Goal: Task Accomplishment & Management: Complete application form

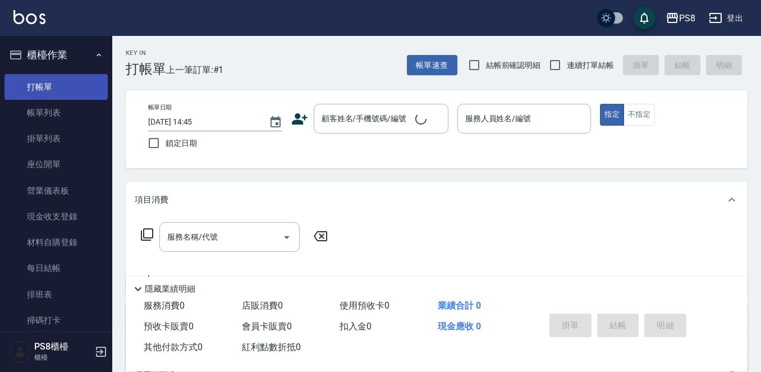
click at [50, 87] on link "打帳單" at bounding box center [55, 87] width 103 height 26
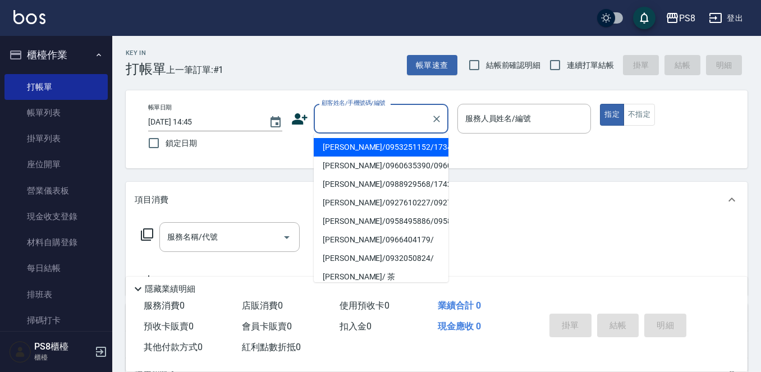
click at [342, 111] on div "顧客姓名/手機號碼/編號 顧客姓名/手機號碼/編號" at bounding box center [381, 119] width 135 height 30
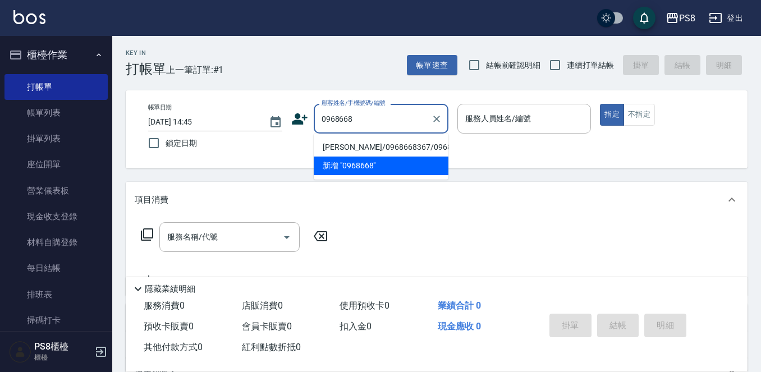
click at [355, 156] on li "[PERSON_NAME]/0968668367/0968668367" at bounding box center [381, 147] width 135 height 19
type input "[PERSON_NAME]/0968668367/0968668367"
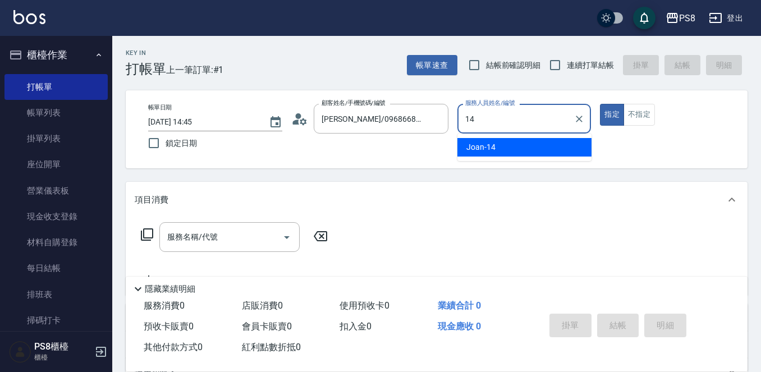
type input "Joan-14"
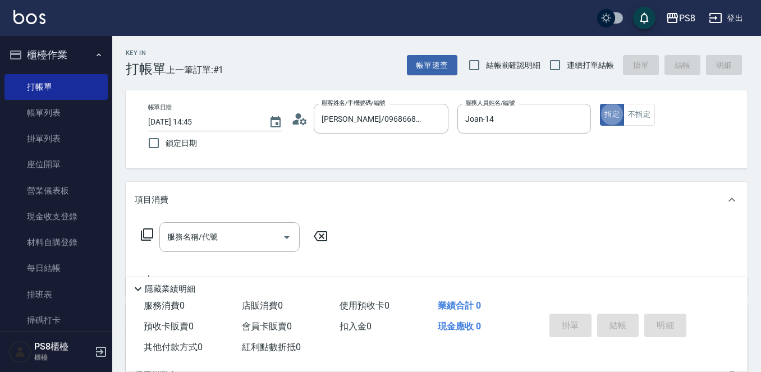
type button "true"
click at [245, 228] on input "服務名稱/代號" at bounding box center [220, 237] width 113 height 20
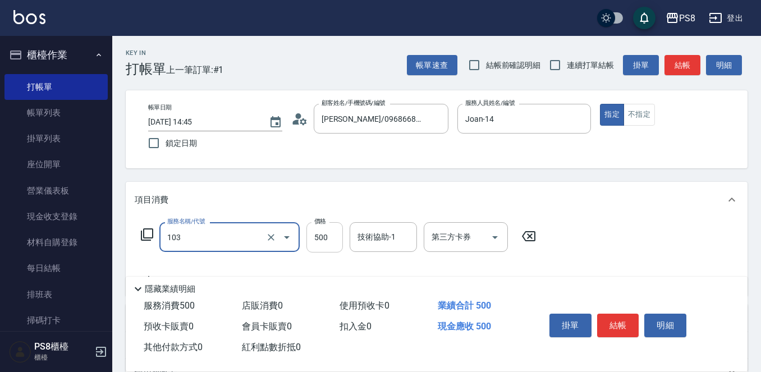
type input "B級洗剪500(103)"
click at [326, 240] on input "500" at bounding box center [324, 237] width 36 height 30
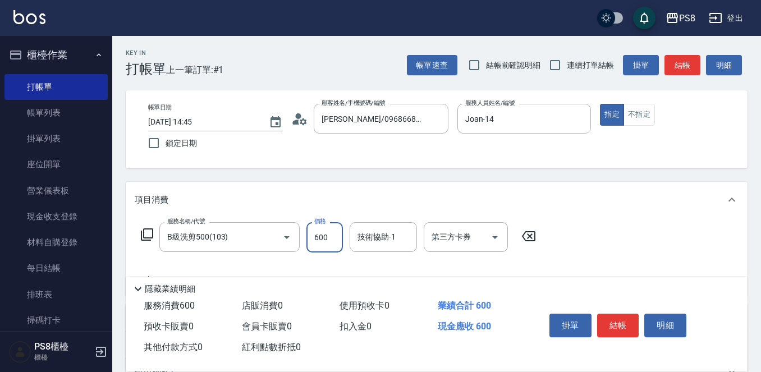
type input "600"
click at [615, 325] on button "結帳" at bounding box center [618, 326] width 42 height 24
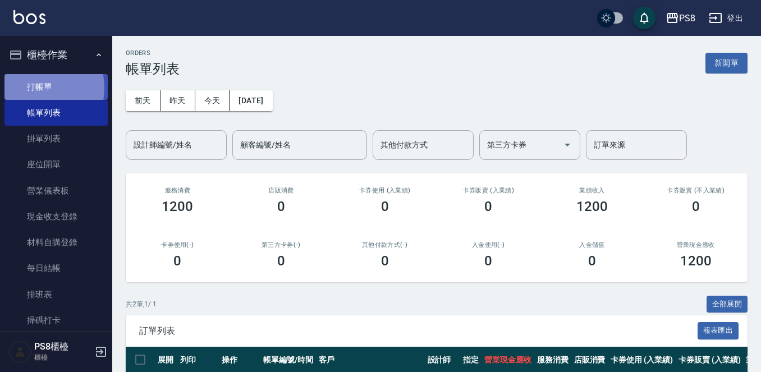
click at [28, 88] on link "打帳單" at bounding box center [55, 87] width 103 height 26
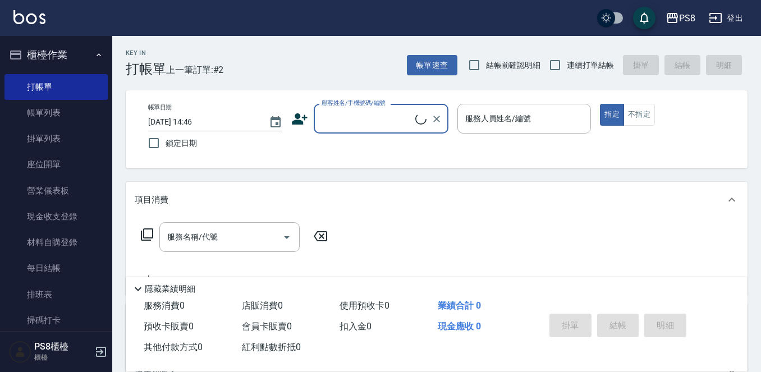
click at [348, 124] on input "顧客姓名/手機號碼/編號" at bounding box center [367, 119] width 97 height 20
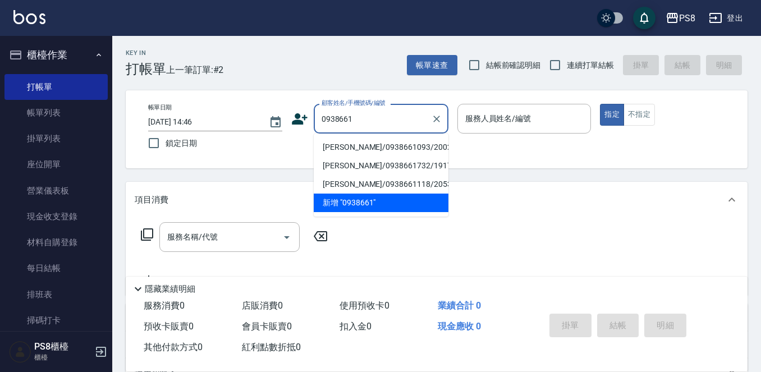
click at [347, 145] on li "[PERSON_NAME]/0938661093/20028" at bounding box center [381, 147] width 135 height 19
type input "[PERSON_NAME]/0938661093/20028"
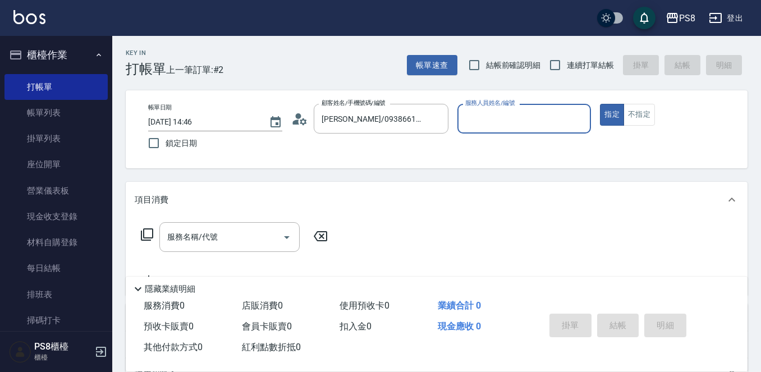
type input "Joan-14"
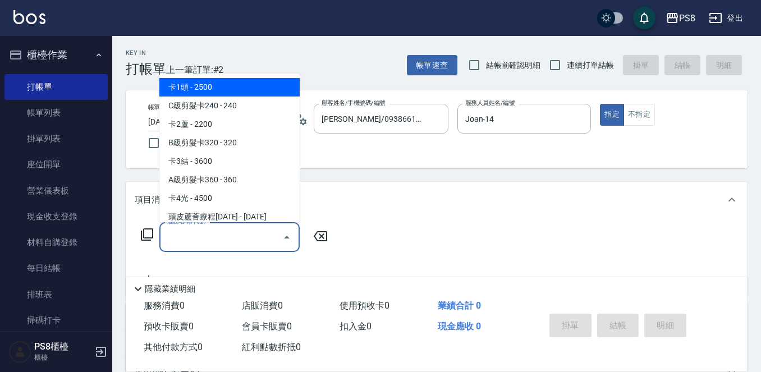
click at [178, 233] on div "服務名稱/代號 服務名稱/代號" at bounding box center [229, 237] width 140 height 30
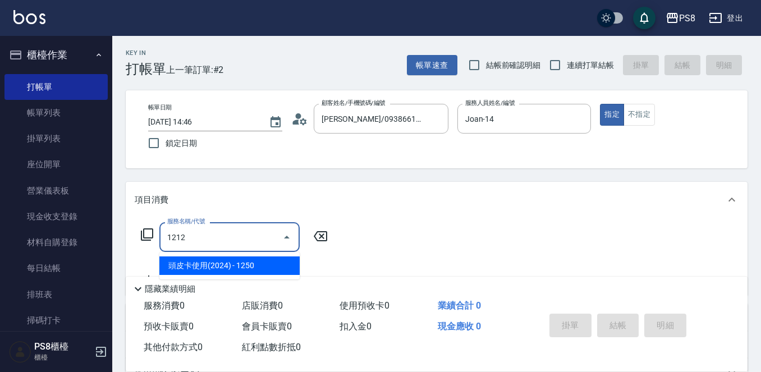
click at [248, 263] on span "頭皮卡使用(2024) - 1250" at bounding box center [229, 265] width 140 height 19
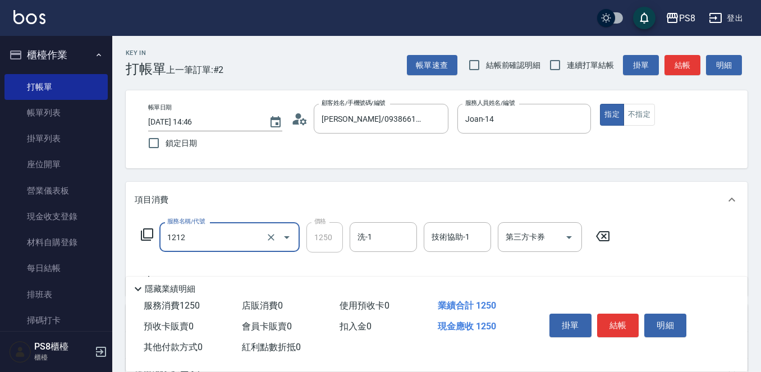
type input "頭皮卡使用(2024)(1212)"
click at [370, 259] on div "服務名稱/代號 頭皮卡使用(2024)(1212) 服務名稱/代號 價格 1250 價格 洗-1 洗-1 技術協助-1 技術協助-1 第三方卡券 第三方卡券" at bounding box center [376, 254] width 482 height 65
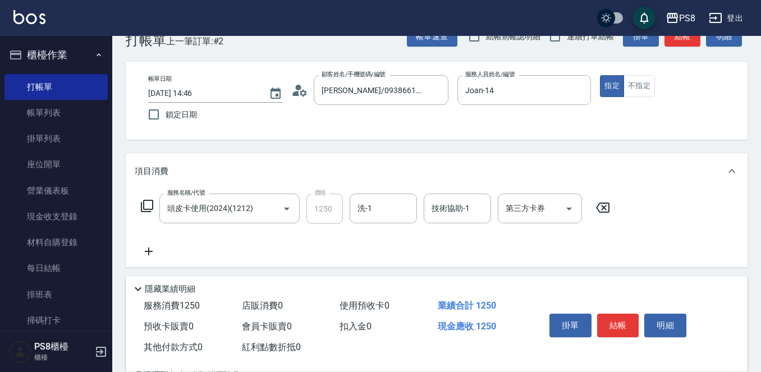
scroll to position [56, 0]
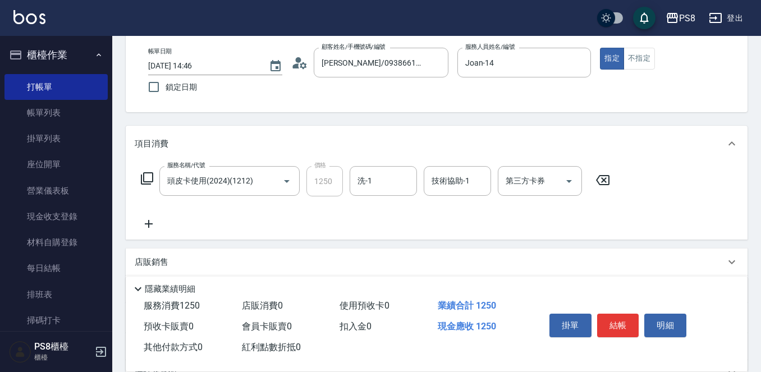
click at [150, 224] on icon at bounding box center [149, 223] width 28 height 13
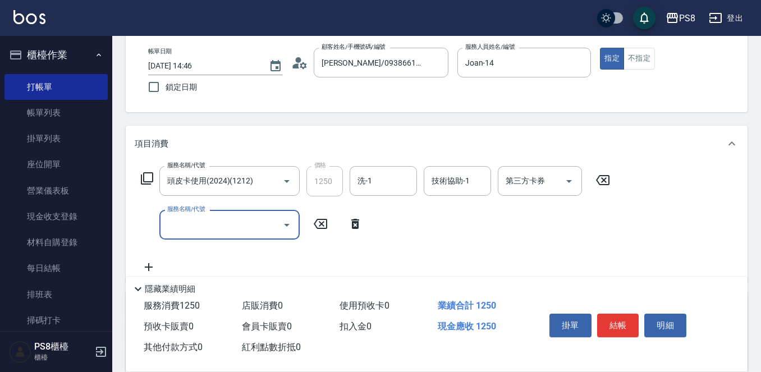
click at [210, 224] on input "服務名稱/代號" at bounding box center [220, 225] width 113 height 20
click at [329, 232] on input "500" at bounding box center [324, 225] width 36 height 30
type input "B級洗剪500(103)"
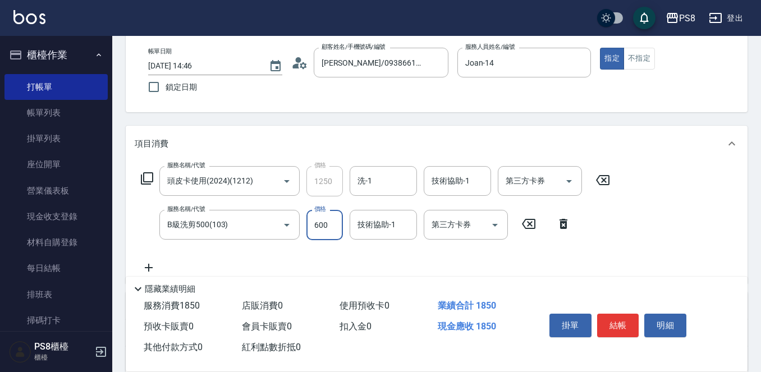
type input "600"
click at [662, 210] on div "服務名稱/代號 頭皮卡使用(2024)(1212) 服務名稱/代號 價格 1250 價格 洗-1 洗-1 技術協助-1 技術協助-1 第三方卡券 第三方卡券 …" at bounding box center [437, 223] width 622 height 122
click at [519, 182] on input "第三方卡券" at bounding box center [531, 181] width 57 height 20
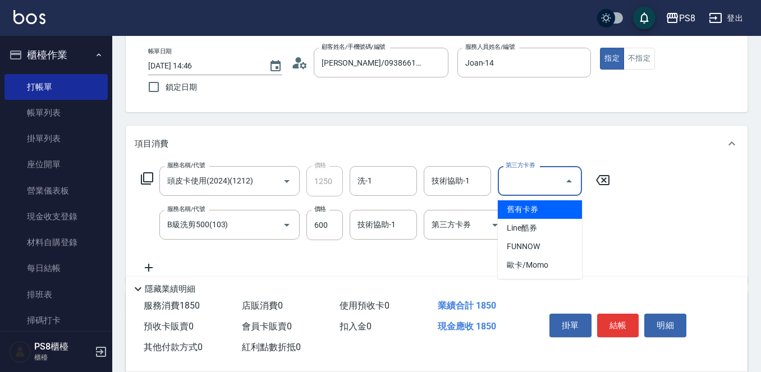
click at [520, 208] on span "舊有卡券" at bounding box center [540, 209] width 84 height 19
type input "舊有卡券"
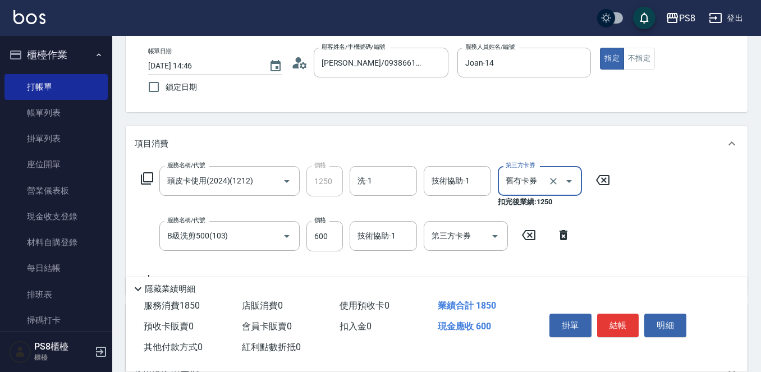
click at [659, 230] on div "服務名稱/代號 頭皮卡使用(2024)(1212) 服務名稱/代號 價格 1250 價格 洗-1 洗-1 技術協助-1 技術協助-1 第三方卡券 舊有卡券 第…" at bounding box center [437, 228] width 622 height 133
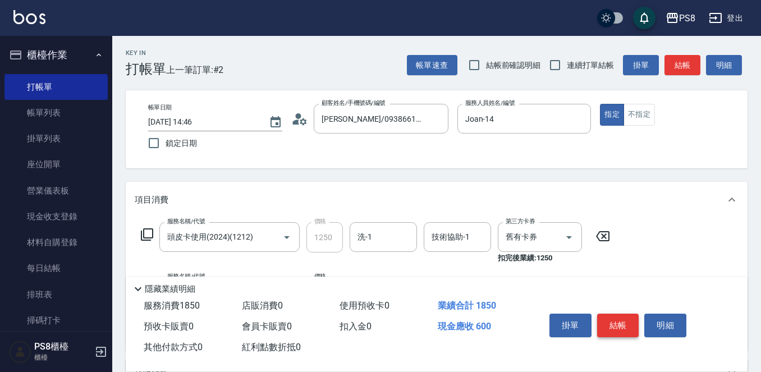
click at [617, 327] on button "結帳" at bounding box center [618, 326] width 42 height 24
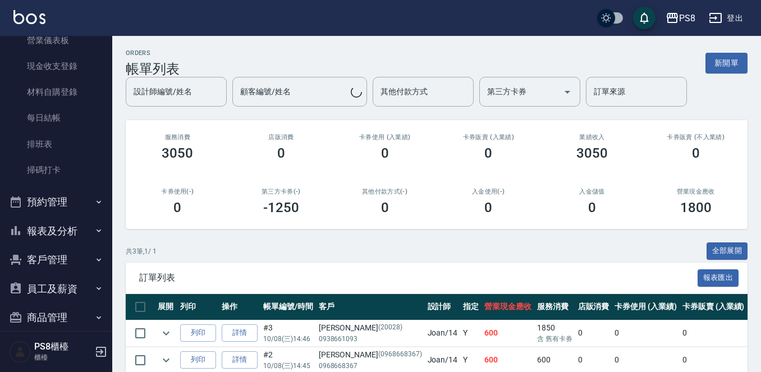
scroll to position [168, 0]
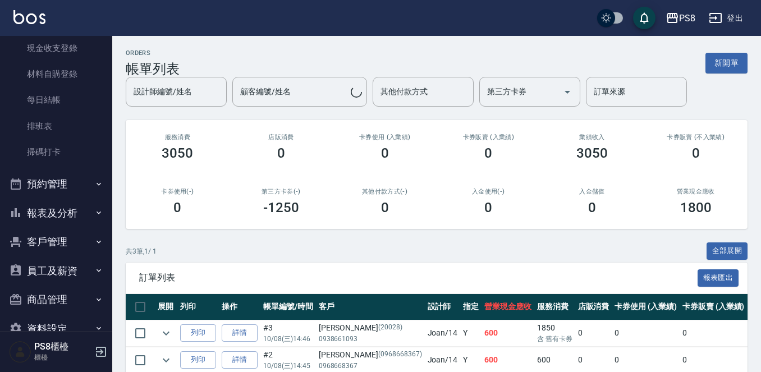
click at [47, 222] on button "報表及分析" at bounding box center [55, 213] width 103 height 29
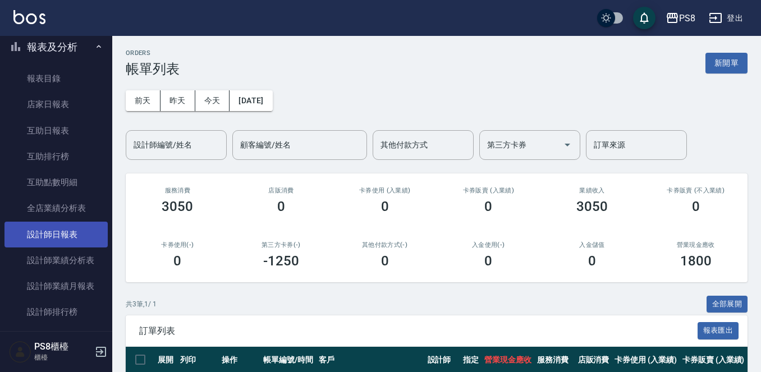
scroll to position [337, 0]
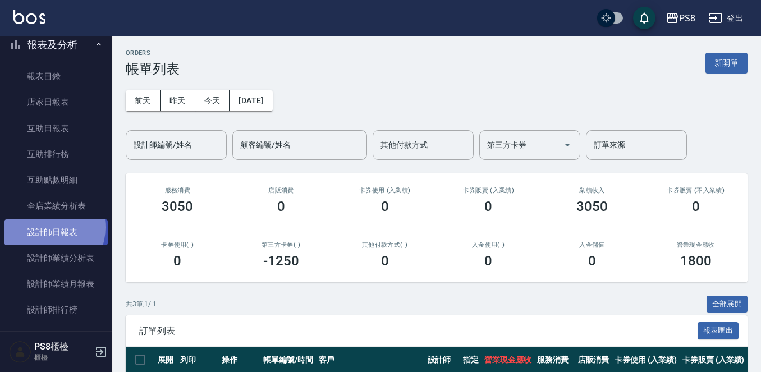
click at [48, 227] on link "設計師日報表" at bounding box center [55, 232] width 103 height 26
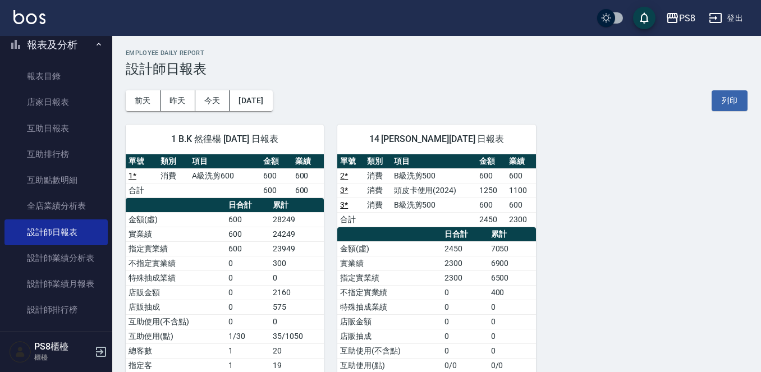
click at [173, 111] on div "1 B.K 然徨楊 10/08/2025 日報表 單號 類別 項目 金額 業績 1 * 消費 A級洗剪600 600 600 合計 600 600 日合計 累…" at bounding box center [218, 292] width 212 height 363
click at [175, 104] on button "昨天" at bounding box center [177, 100] width 35 height 21
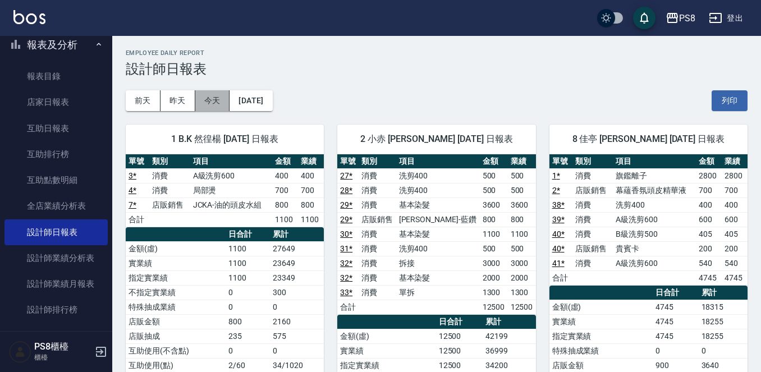
click at [214, 96] on button "今天" at bounding box center [212, 100] width 35 height 21
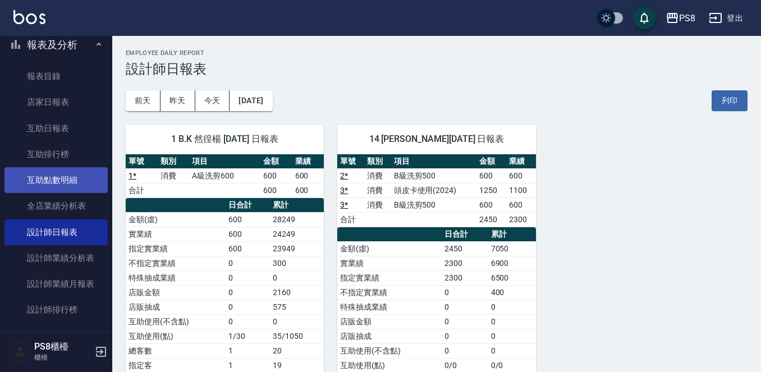
scroll to position [281, 0]
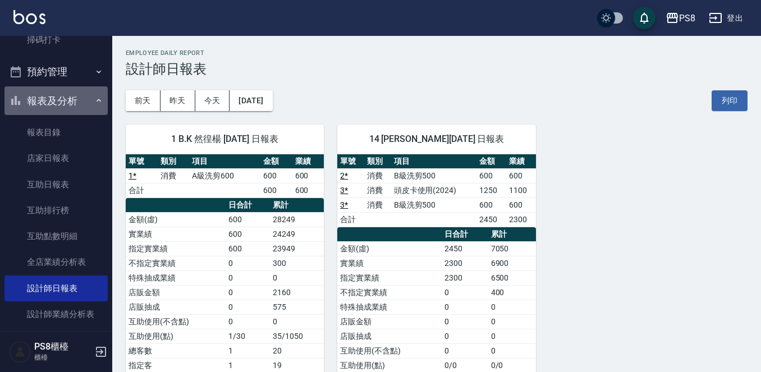
click at [56, 101] on button "報表及分析" at bounding box center [55, 100] width 103 height 29
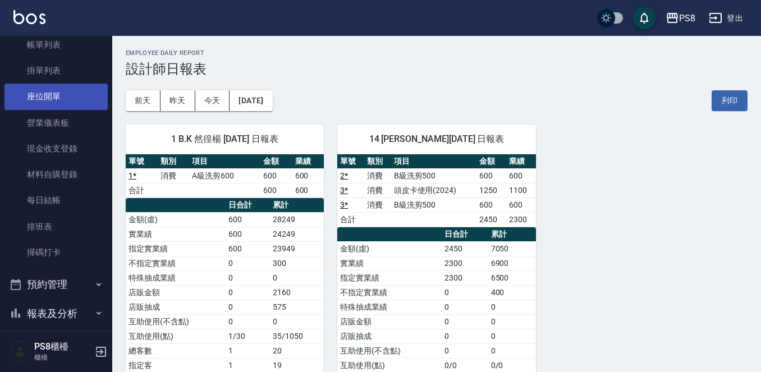
scroll to position [0, 0]
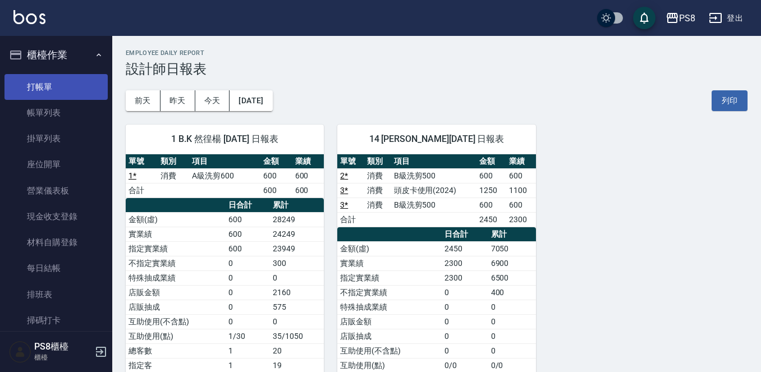
click at [60, 91] on link "打帳單" at bounding box center [55, 87] width 103 height 26
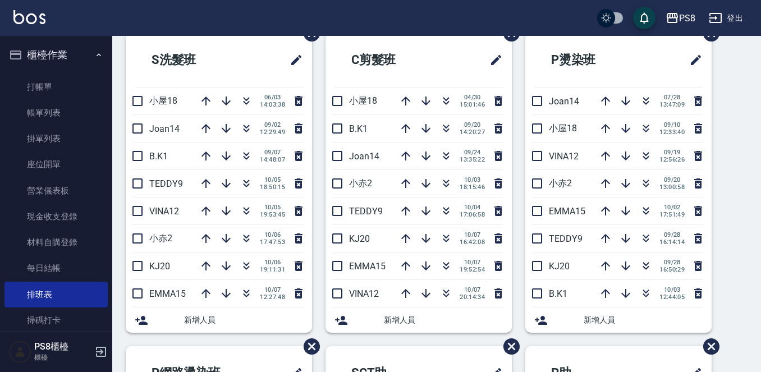
scroll to position [337, 0]
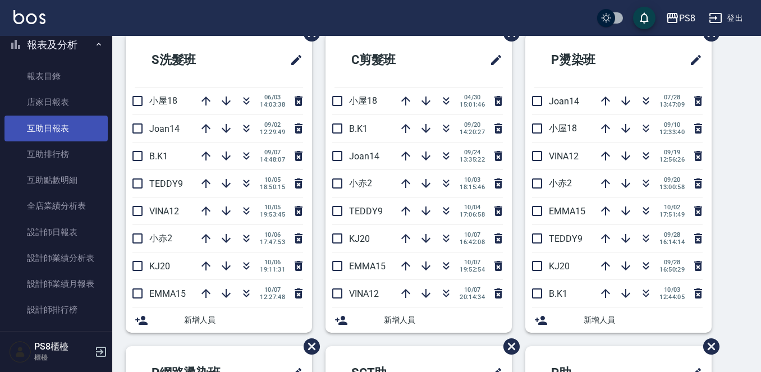
click at [45, 121] on link "互助日報表" at bounding box center [55, 129] width 103 height 26
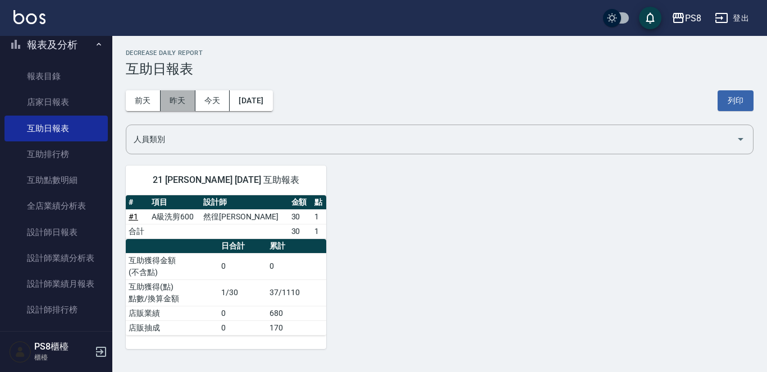
click at [176, 104] on button "昨天" at bounding box center [177, 100] width 35 height 21
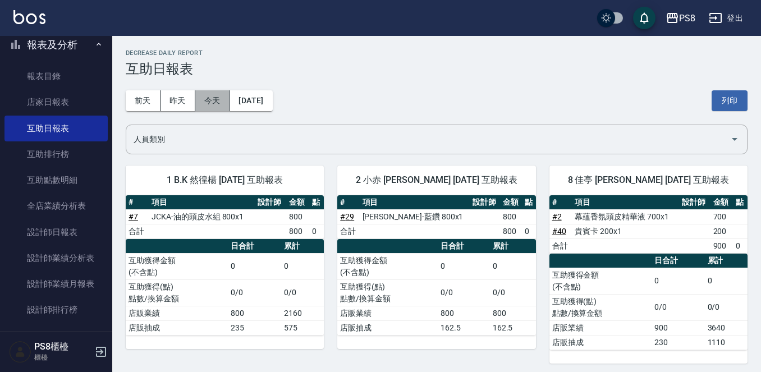
click at [203, 100] on button "今天" at bounding box center [212, 100] width 35 height 21
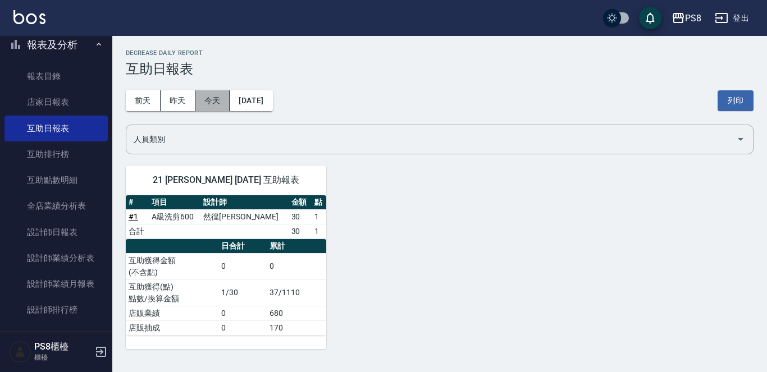
click at [217, 100] on button "今天" at bounding box center [212, 100] width 35 height 21
click at [155, 103] on button "前天" at bounding box center [143, 100] width 35 height 21
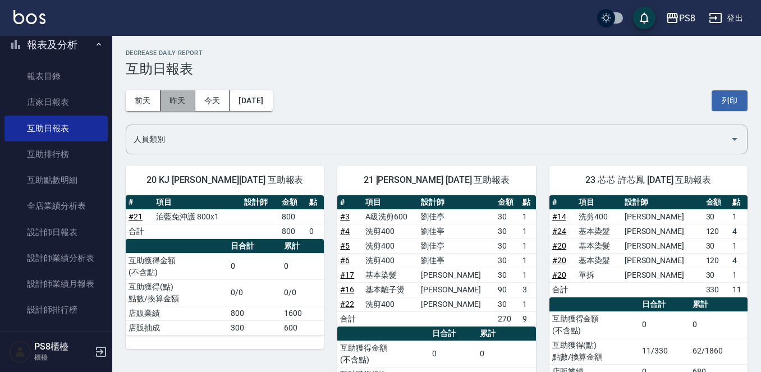
click at [173, 103] on button "昨天" at bounding box center [177, 100] width 35 height 21
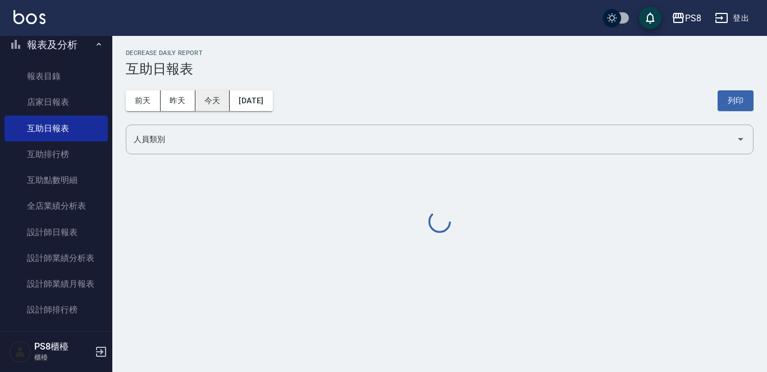
click at [195, 98] on button "今天" at bounding box center [212, 100] width 35 height 21
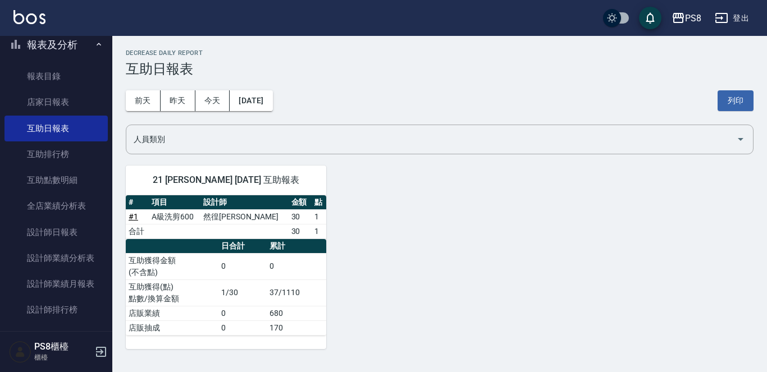
click at [169, 90] on div "[DATE] [DATE] [DATE] [DATE] 列印" at bounding box center [439, 101] width 627 height 48
click at [170, 103] on button "昨天" at bounding box center [177, 100] width 35 height 21
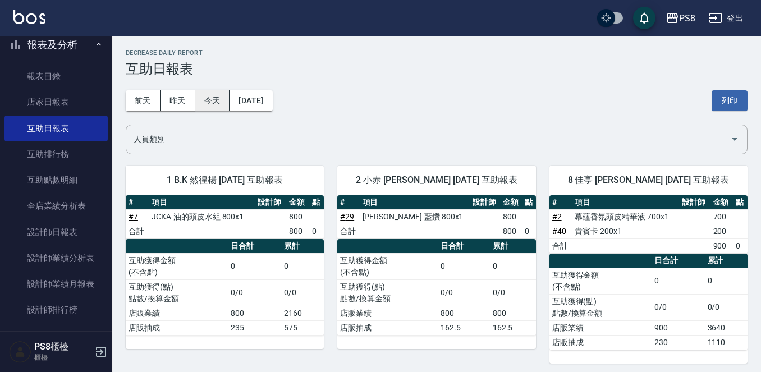
click at [219, 99] on button "今天" at bounding box center [212, 100] width 35 height 21
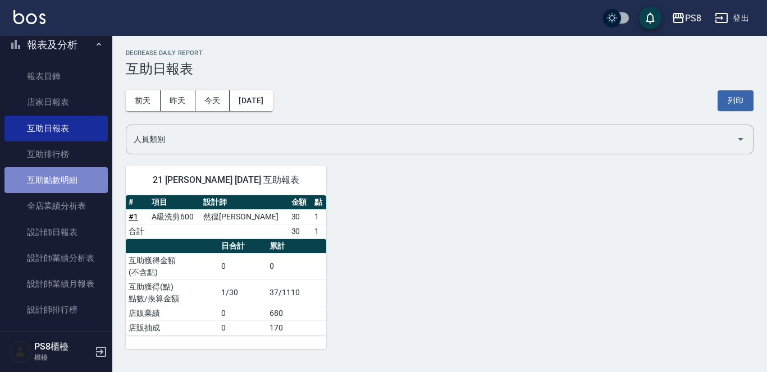
click at [87, 190] on link "互助點數明細" at bounding box center [55, 180] width 103 height 26
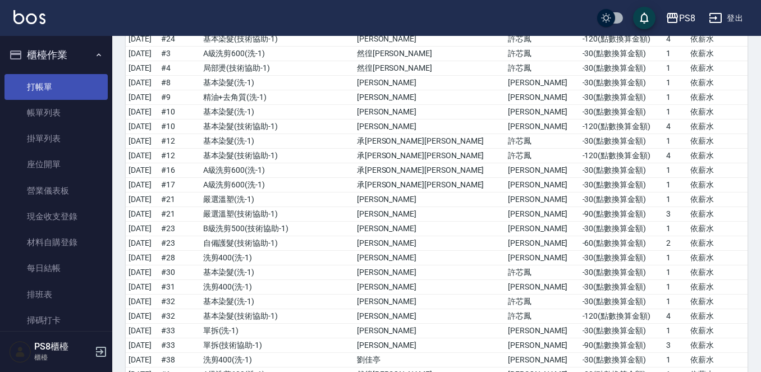
click at [49, 95] on link "打帳單" at bounding box center [55, 87] width 103 height 26
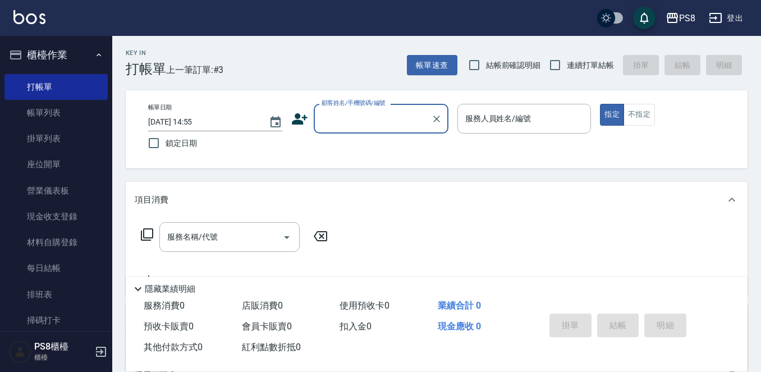
click at [24, 20] on img at bounding box center [29, 17] width 32 height 14
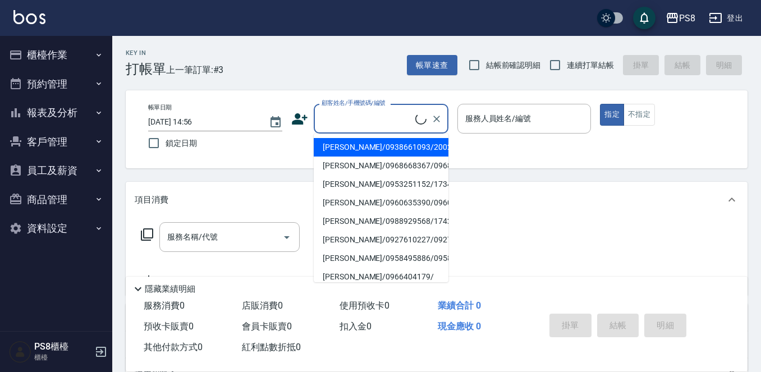
click at [348, 126] on input "顧客姓名/手機號碼/編號" at bounding box center [367, 119] width 97 height 20
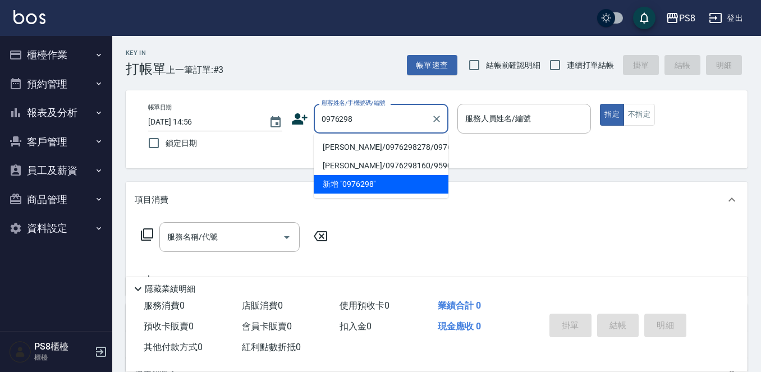
click at [368, 145] on li "[PERSON_NAME]/0976298278/0976298278" at bounding box center [381, 147] width 135 height 19
type input "[PERSON_NAME]/0976298278/0976298278"
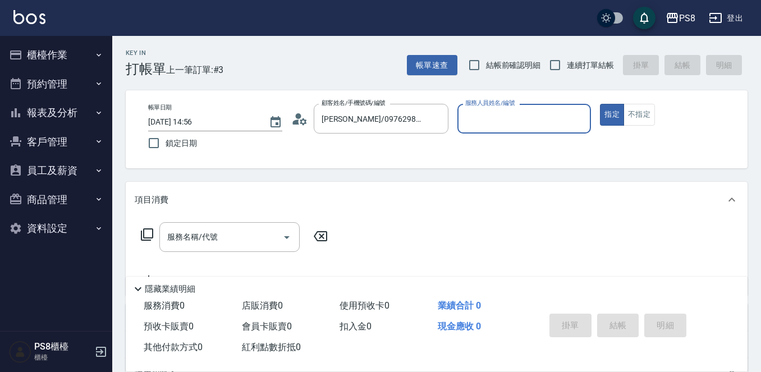
click at [308, 116] on icon at bounding box center [299, 119] width 17 height 17
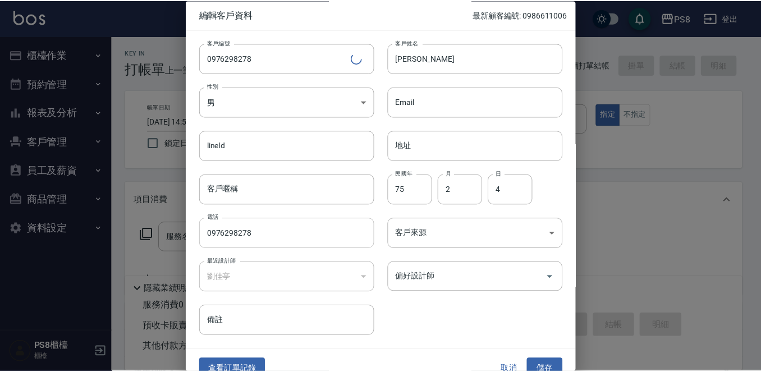
scroll to position [17, 0]
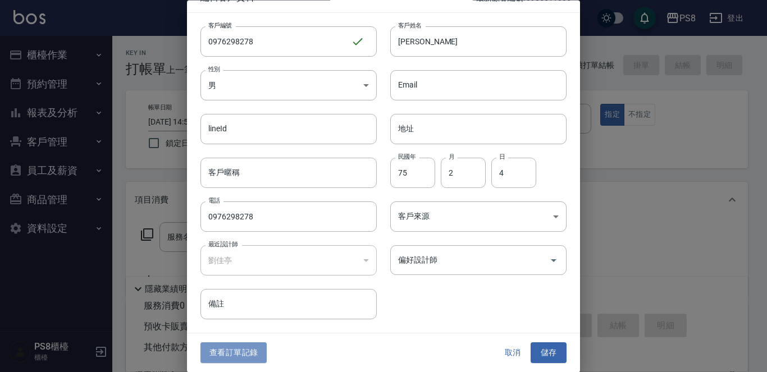
click at [233, 348] on button "查看訂單記錄" at bounding box center [233, 353] width 66 height 21
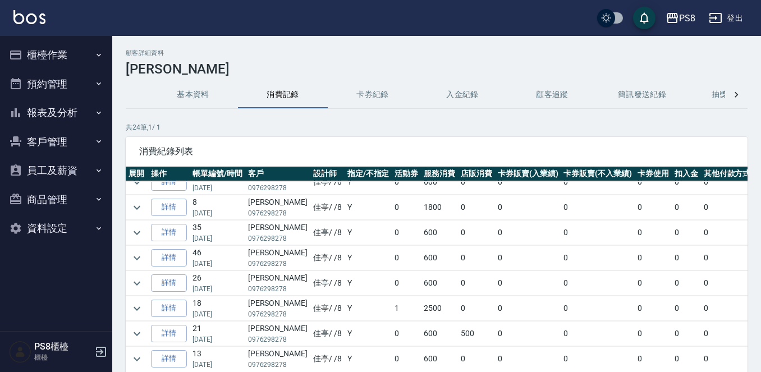
scroll to position [56, 0]
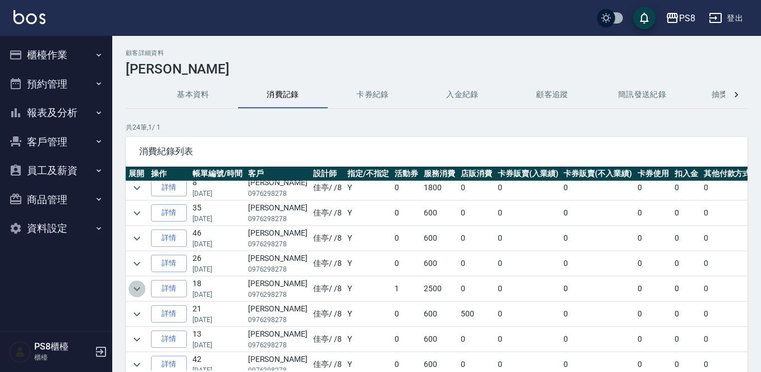
click at [137, 289] on icon "expand row" at bounding box center [137, 289] width 7 height 4
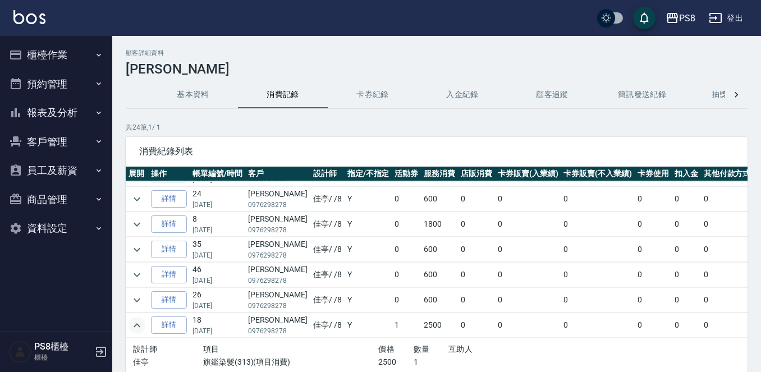
scroll to position [0, 0]
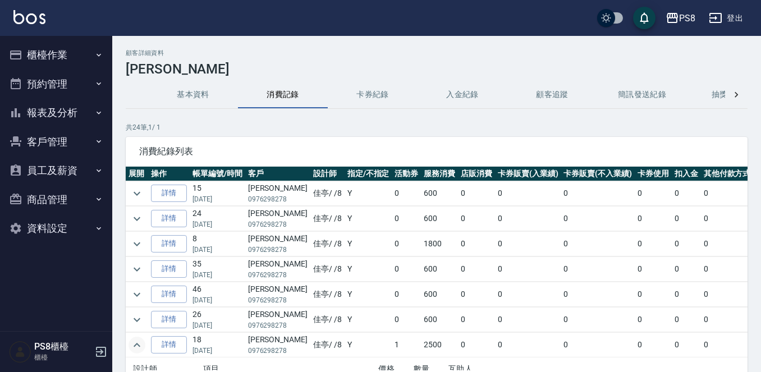
click at [26, 16] on img at bounding box center [29, 17] width 32 height 14
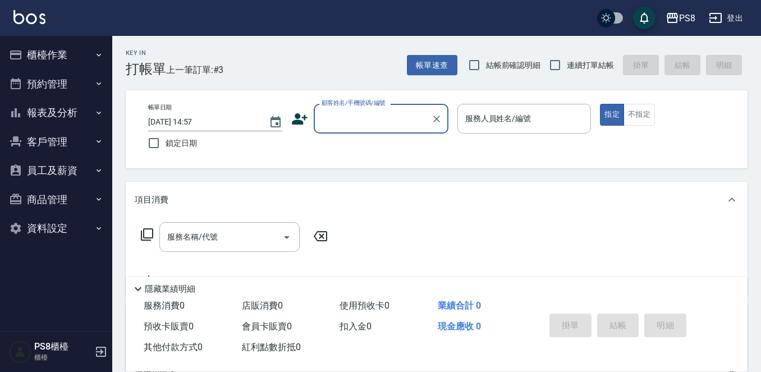
click at [32, 52] on button "櫃檯作業" at bounding box center [55, 54] width 103 height 29
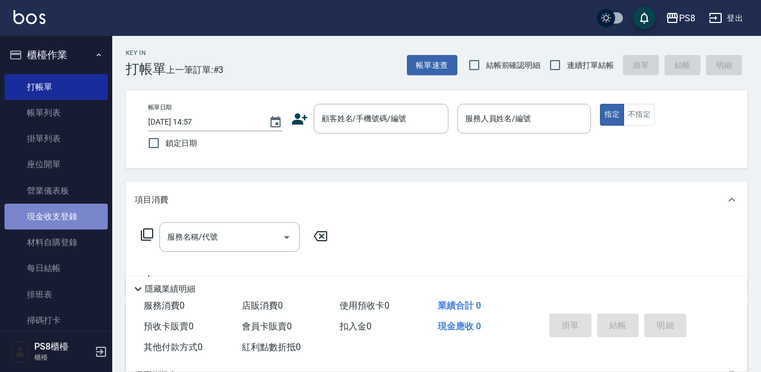
click at [59, 209] on link "現金收支登錄" at bounding box center [55, 217] width 103 height 26
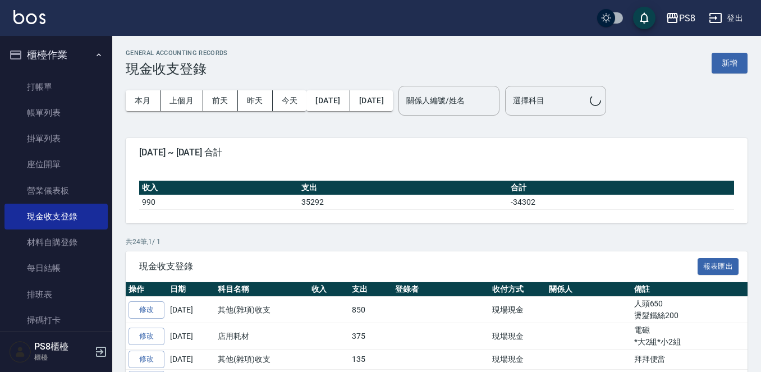
click at [72, 52] on button "櫃檯作業" at bounding box center [55, 54] width 103 height 29
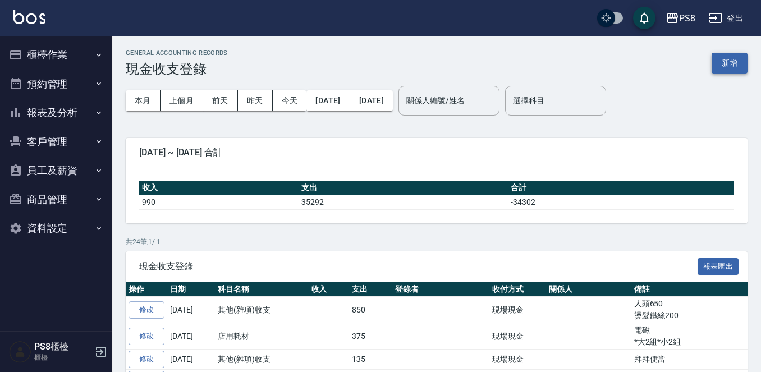
click at [727, 58] on button "新增" at bounding box center [730, 63] width 36 height 21
click at [726, 61] on button "新增" at bounding box center [730, 63] width 36 height 21
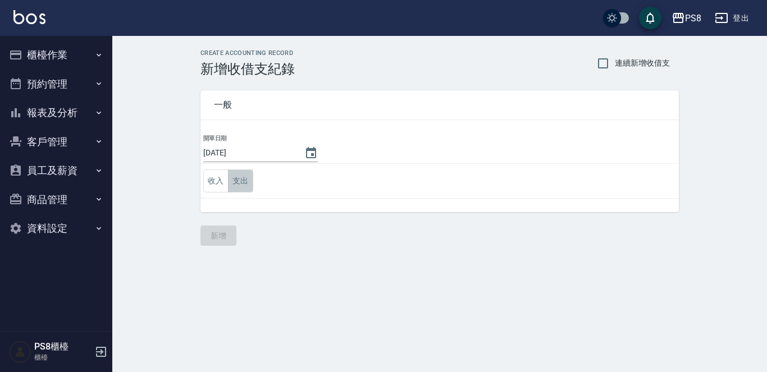
click at [249, 177] on button "支出" at bounding box center [240, 180] width 25 height 23
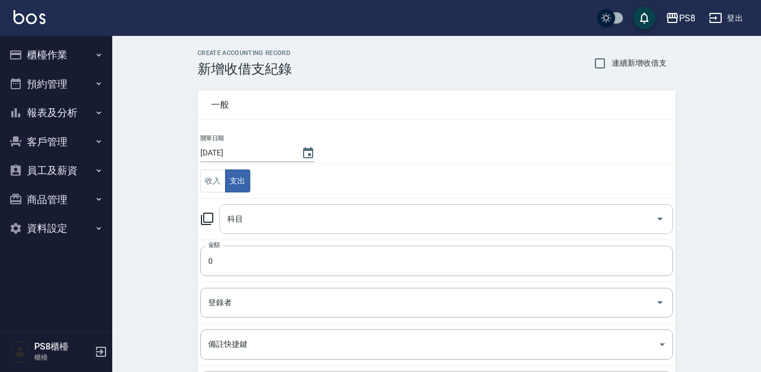
click at [255, 213] on input "科目" at bounding box center [437, 219] width 426 height 20
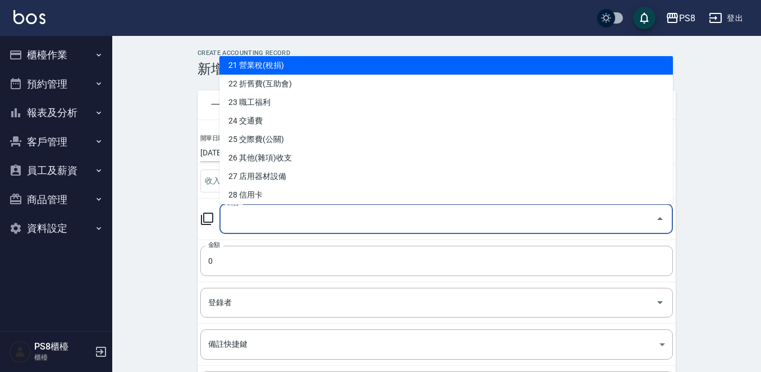
scroll to position [449, 0]
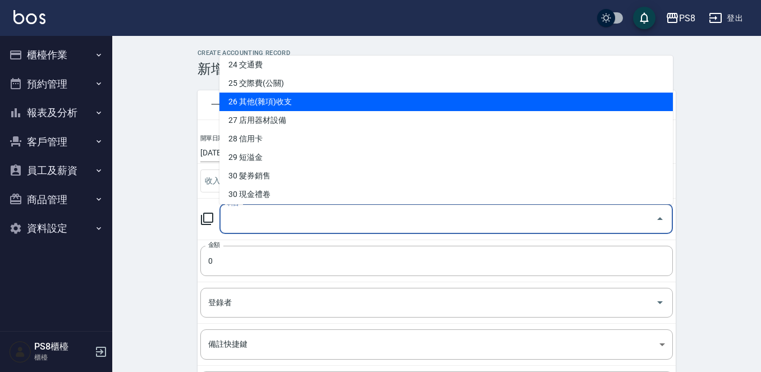
click at [296, 104] on li "26 其他(雜項)收支" at bounding box center [445, 102] width 453 height 19
type input "26 其他(雜項)收支"
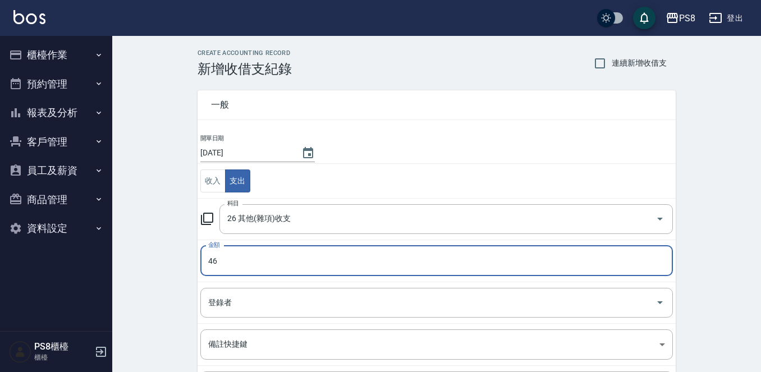
type input "46"
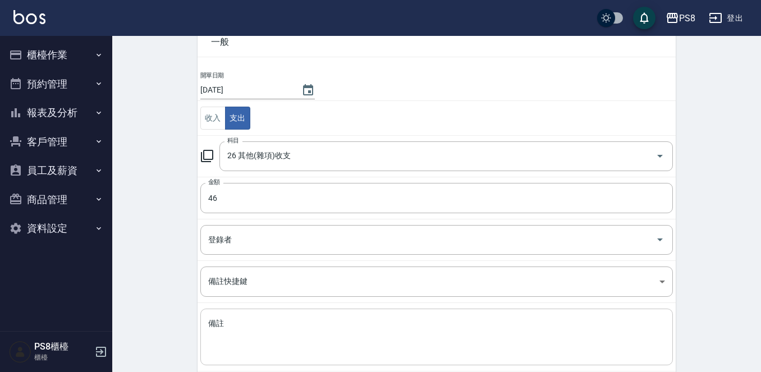
scroll to position [123, 0]
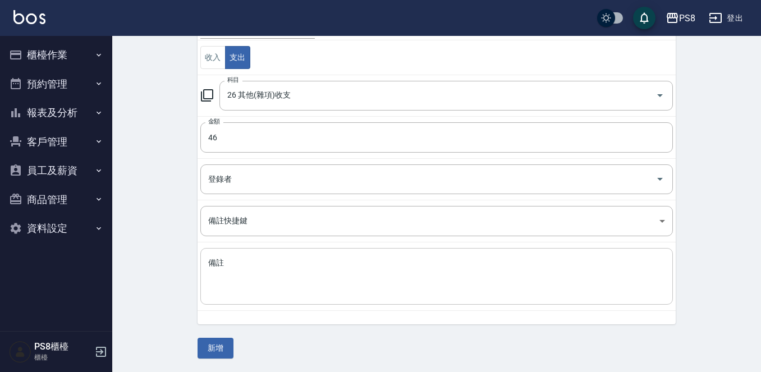
click at [283, 285] on textarea "備註" at bounding box center [436, 277] width 457 height 38
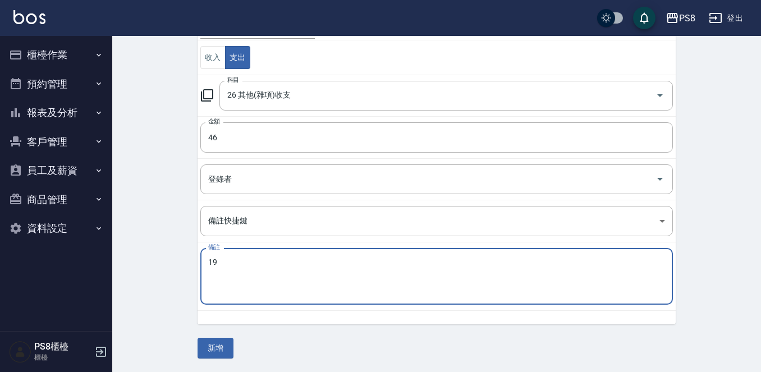
type textarea "1"
type textarea "k"
type textarea "j"
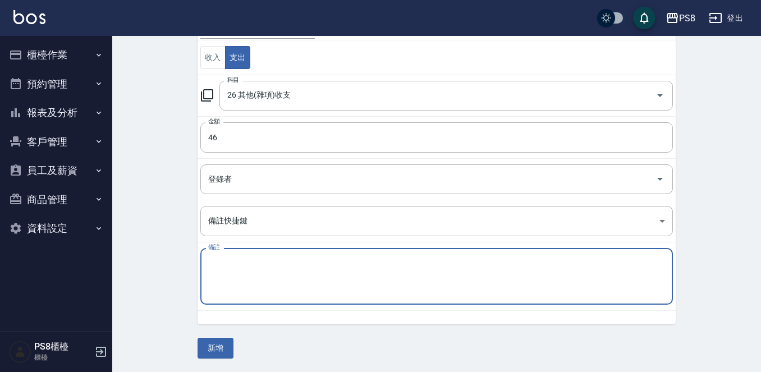
type textarea "j"
type textarea "ㄨ"
type textarea "炳"
type textarea "餅乾運費"
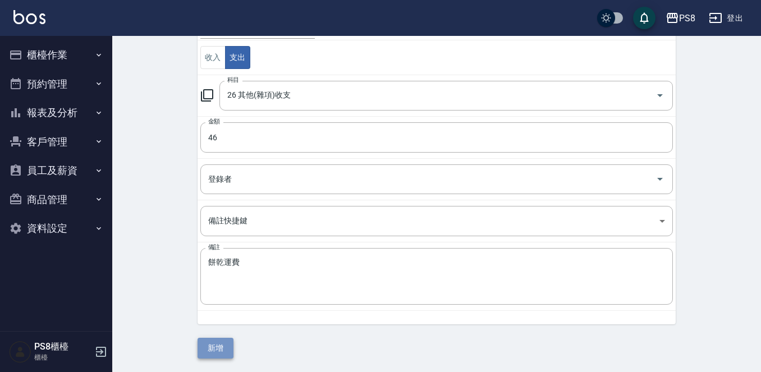
click at [227, 348] on button "新增" at bounding box center [216, 348] width 36 height 21
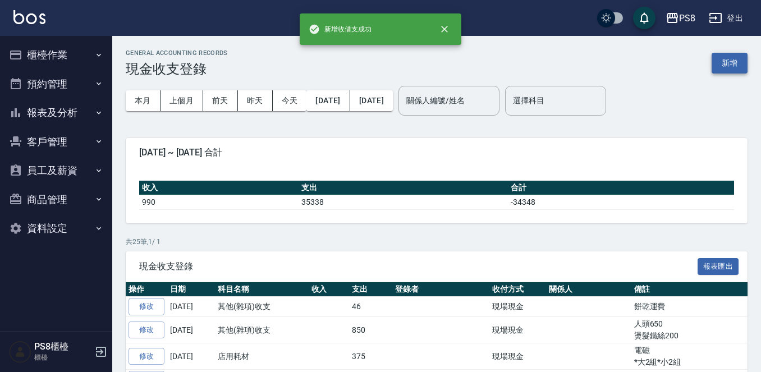
click at [721, 63] on button "新增" at bounding box center [730, 63] width 36 height 21
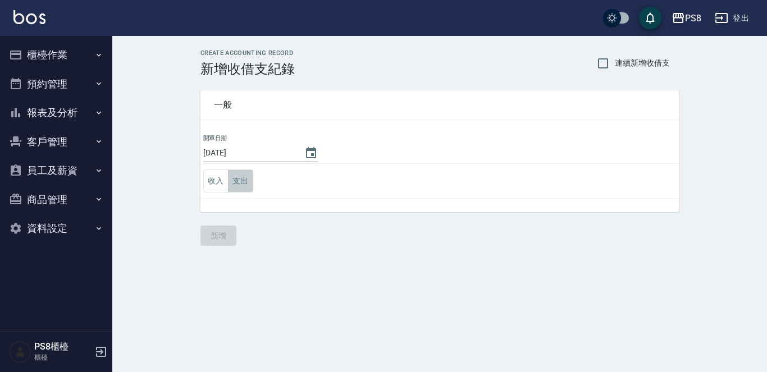
click at [252, 182] on button "支出" at bounding box center [240, 180] width 25 height 23
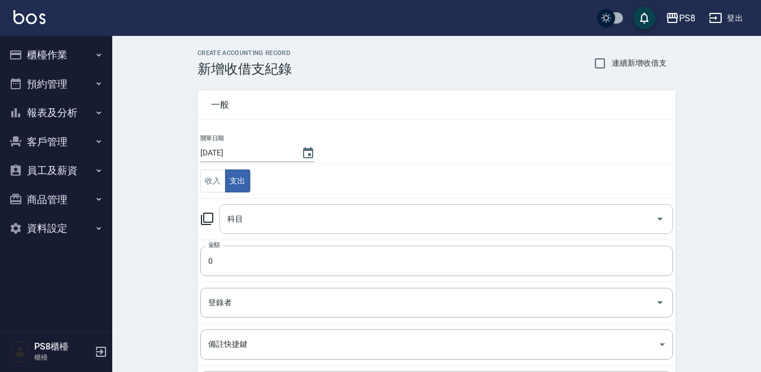
click at [246, 218] on input "科目" at bounding box center [437, 219] width 426 height 20
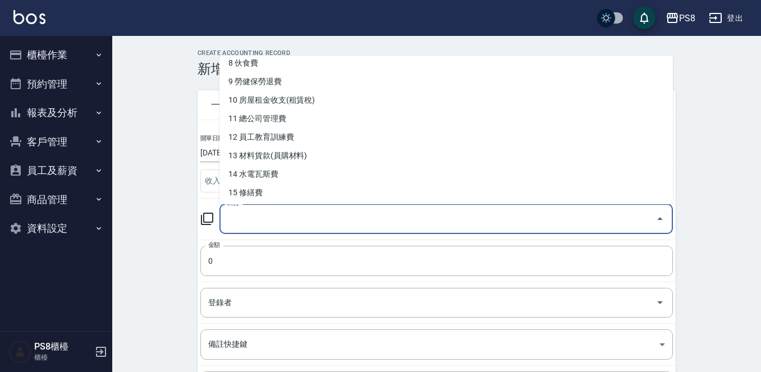
scroll to position [168, 0]
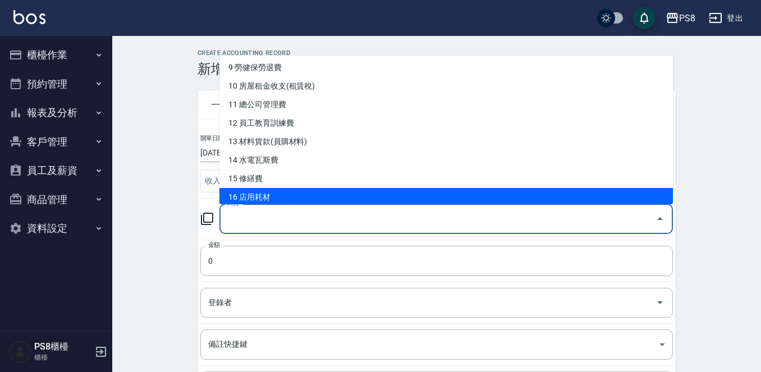
click at [288, 195] on li "16 店用耗材" at bounding box center [445, 197] width 453 height 19
type input "16 店用耗材"
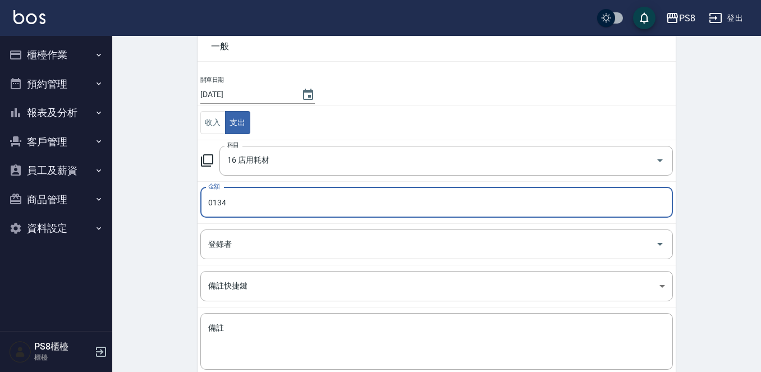
scroll to position [123, 0]
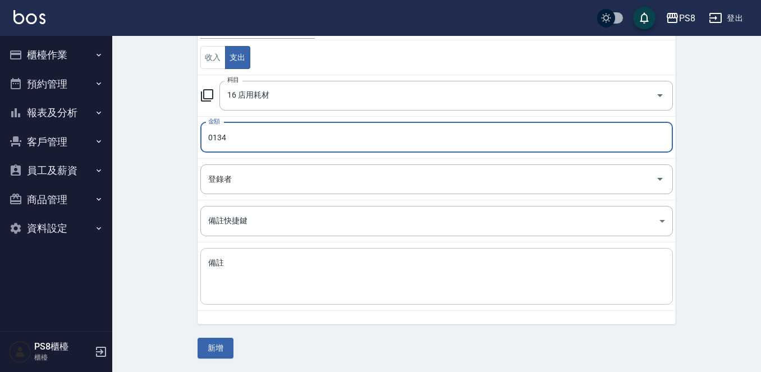
type input "0134"
click at [279, 267] on textarea "備註" at bounding box center [436, 277] width 457 height 38
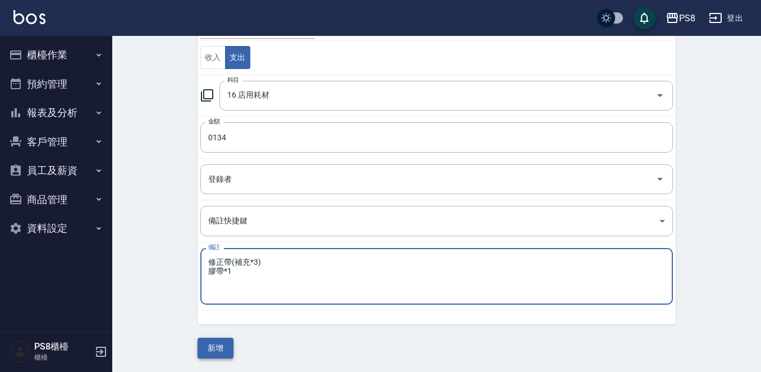
type textarea "修正帶(補充*3) 膠帶*1"
click at [220, 348] on button "新增" at bounding box center [216, 348] width 36 height 21
